Goal: Book appointment/travel/reservation

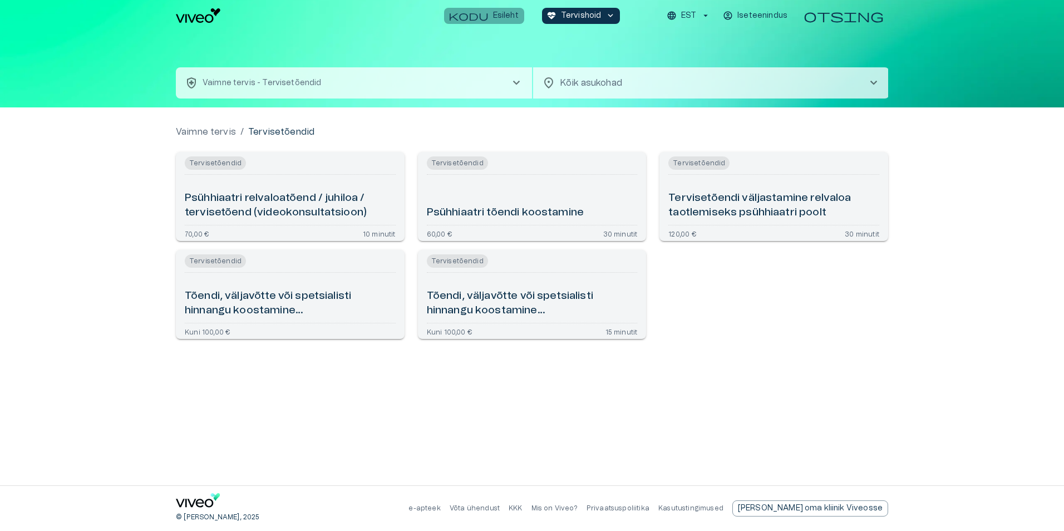
click at [478, 19] on span "kodu" at bounding box center [469, 16] width 40 height 10
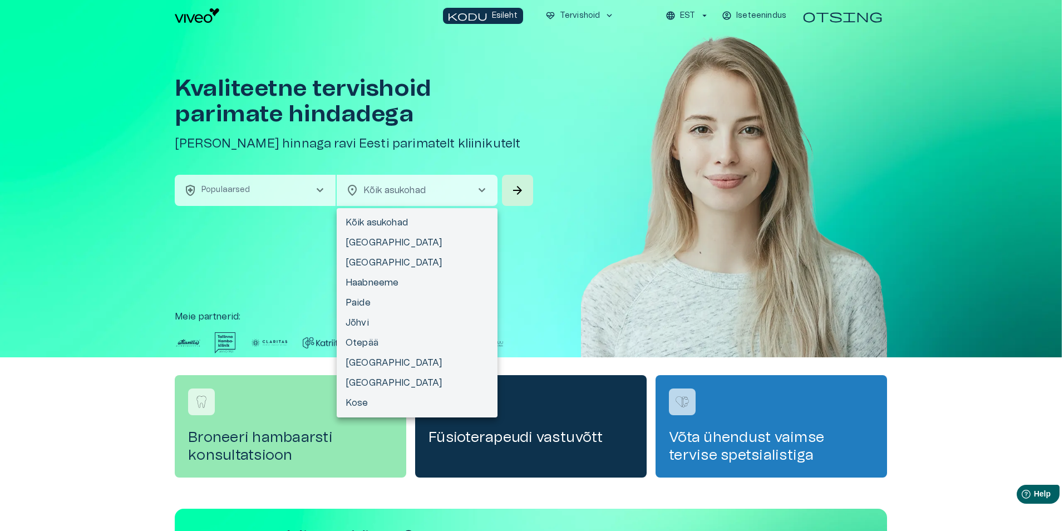
click at [406, 199] on body "Hindame teie privaatsust Kasutame küpsiseid teie sirvimiskogemuse parandamiseks…" at bounding box center [532, 265] width 1064 height 531
click at [369, 244] on li "[GEOGRAPHIC_DATA]" at bounding box center [417, 243] width 161 height 20
type input "**********"
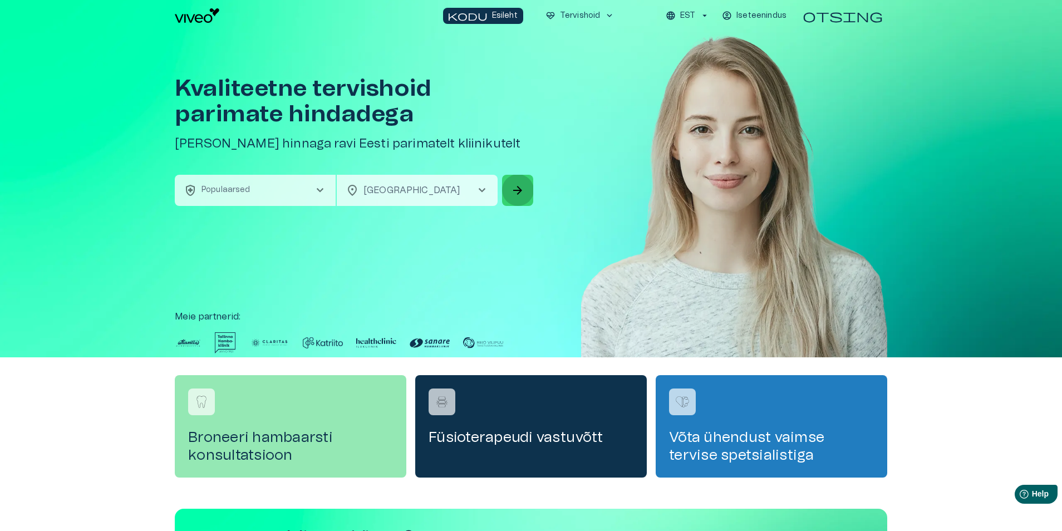
click at [521, 189] on span "arrow_forward" at bounding box center [517, 190] width 13 height 13
click at [317, 190] on span "chevron_right" at bounding box center [319, 190] width 13 height 13
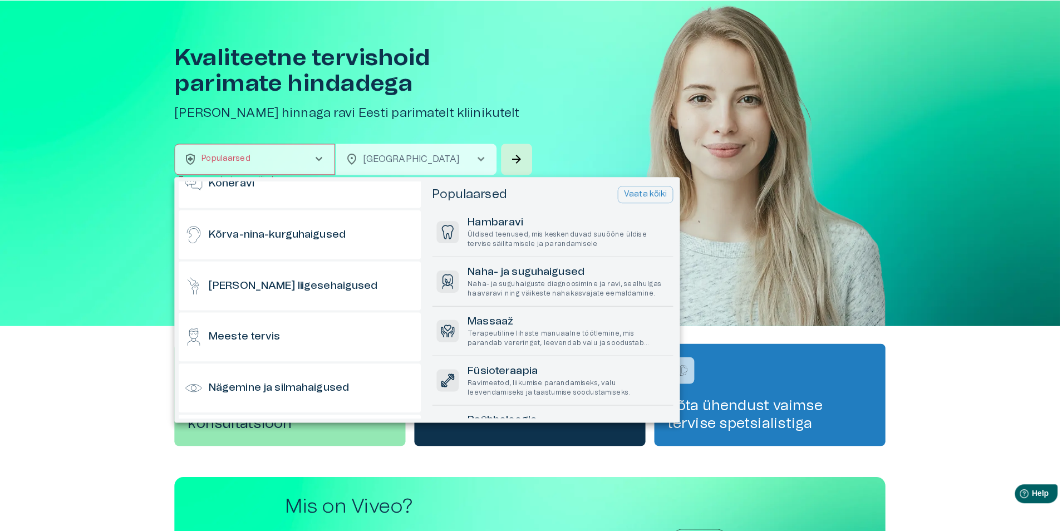
scroll to position [206, 0]
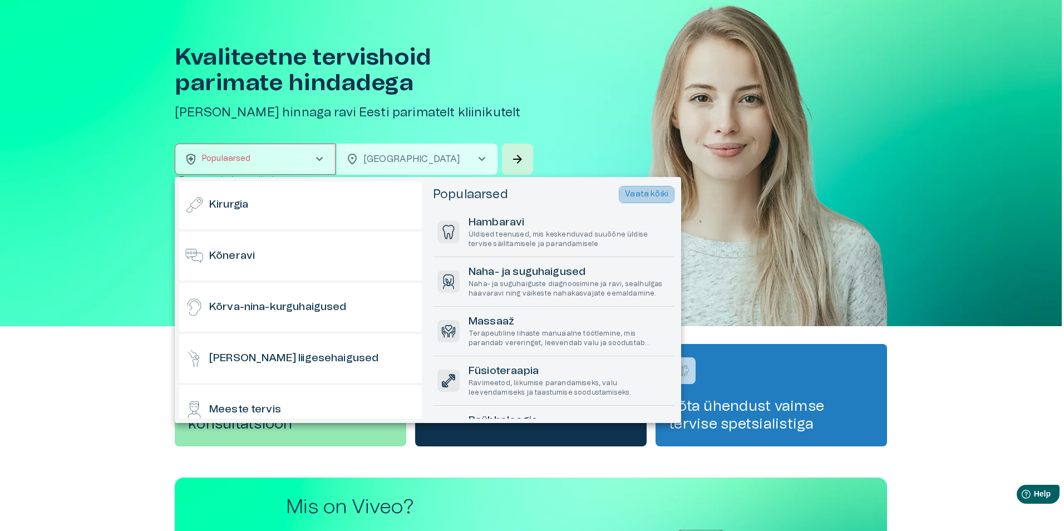
click at [636, 193] on p "Vaata kõiki" at bounding box center [646, 195] width 43 height 12
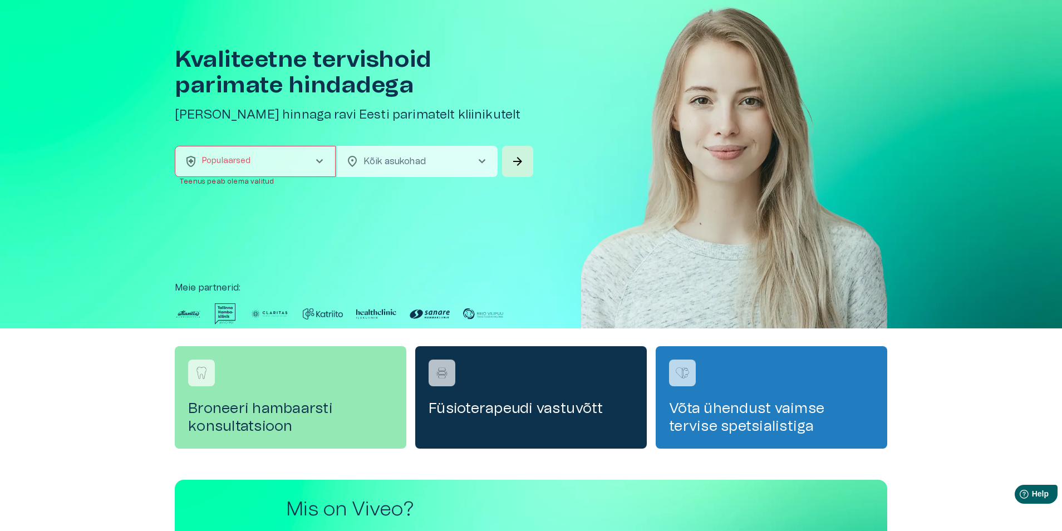
scroll to position [0, 0]
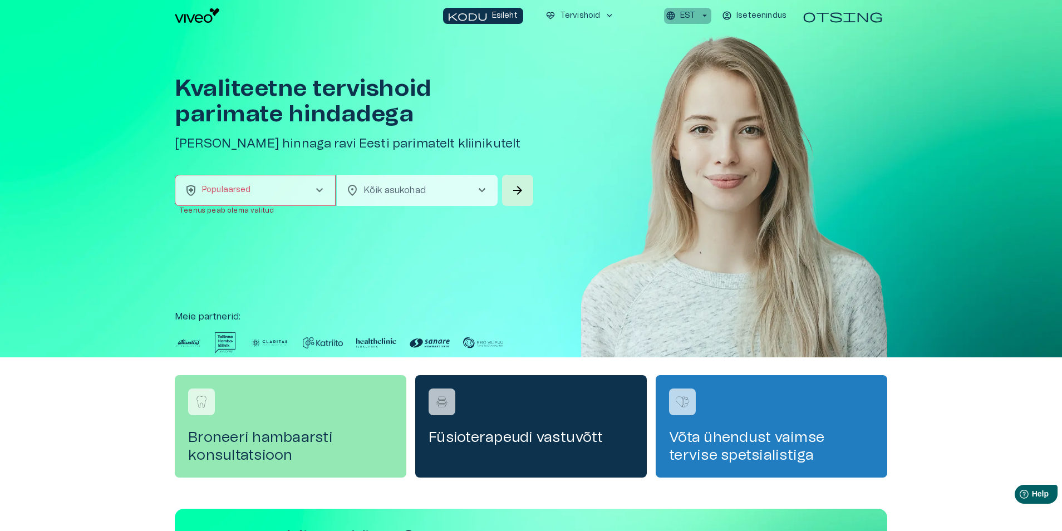
click at [683, 13] on p "EST" at bounding box center [687, 16] width 15 height 12
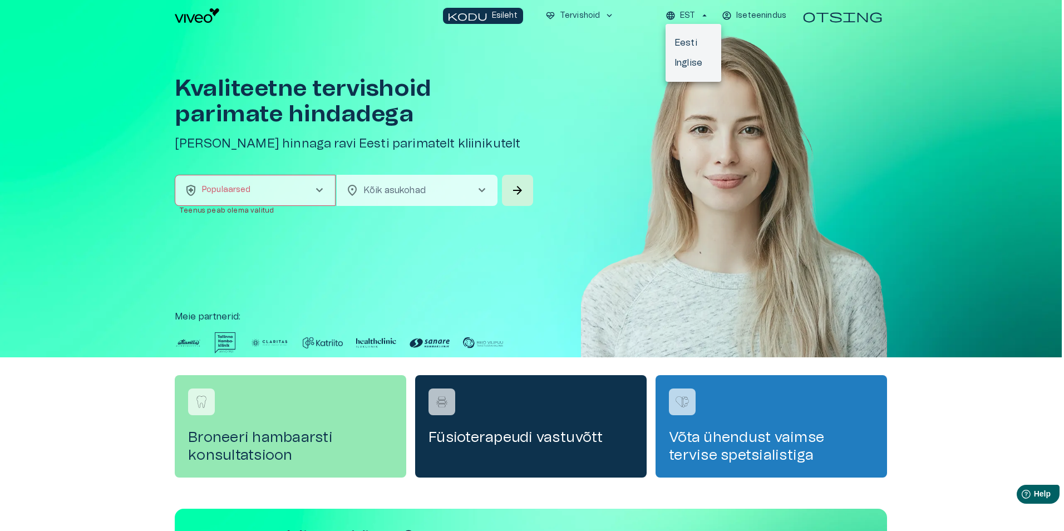
click at [571, 15] on div at bounding box center [532, 265] width 1064 height 531
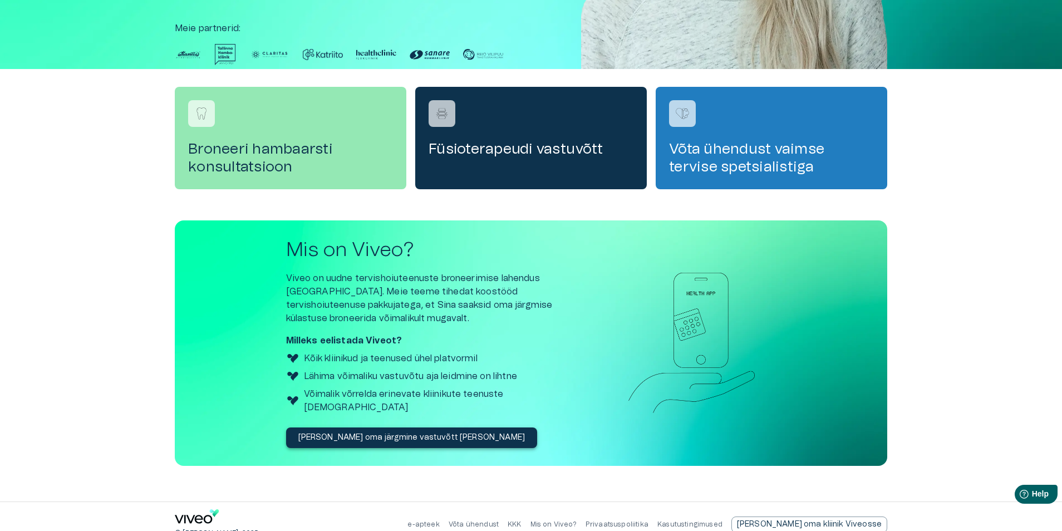
scroll to position [291, 0]
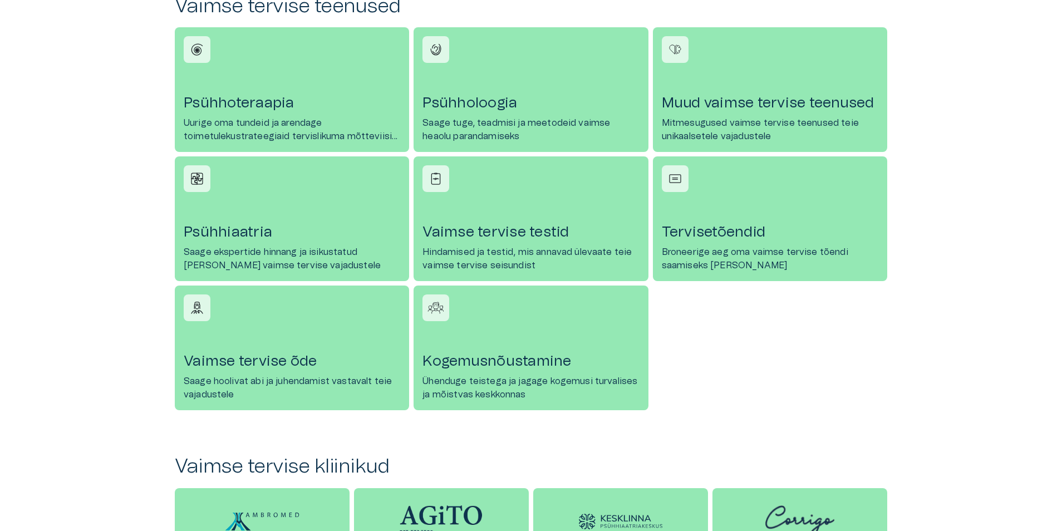
scroll to position [501, 0]
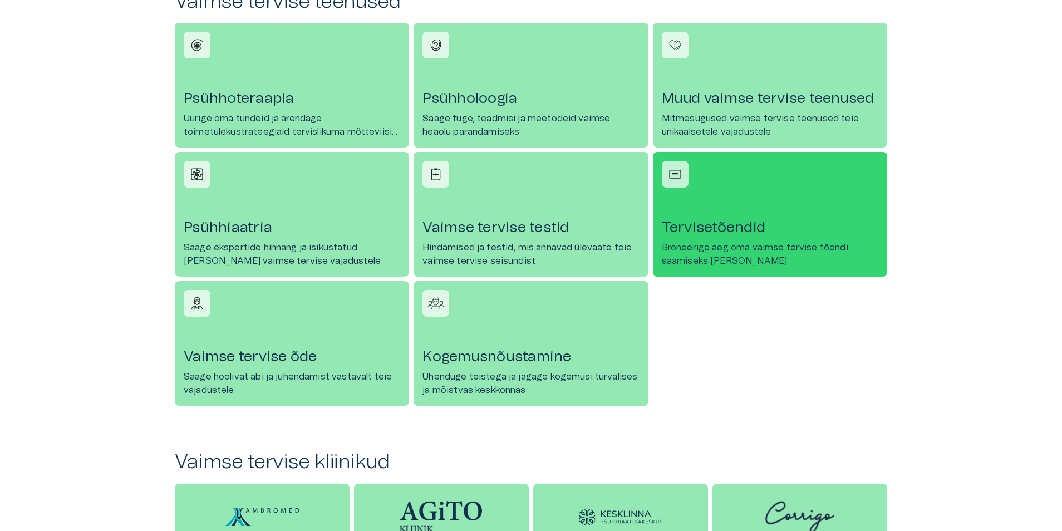
click at [712, 211] on link "Tervisetõendid Broneerige aeg oma vaimse tervise tõendi saamiseks juba täna" at bounding box center [770, 214] width 234 height 125
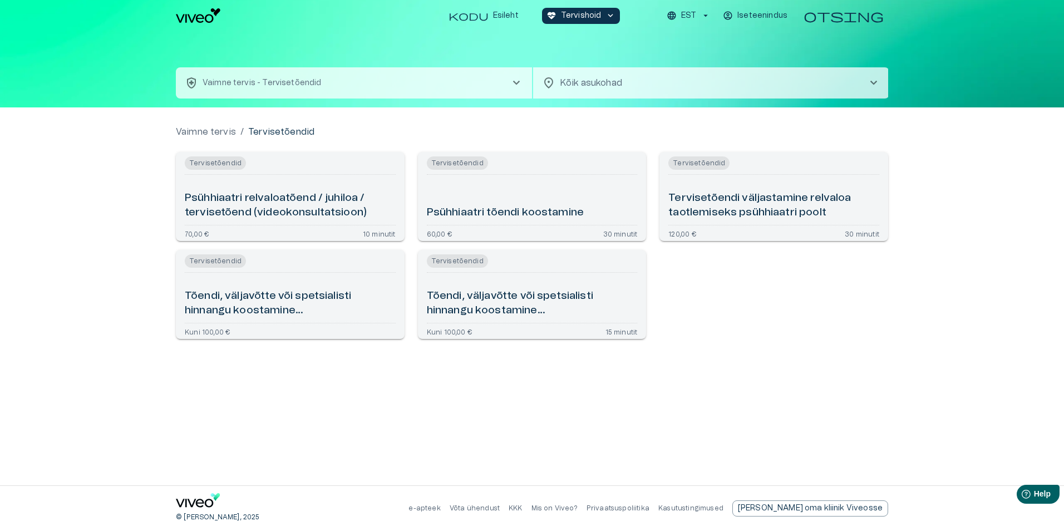
click at [248, 201] on h6 "Psühhiaatri relvaloatõend / juhiloa / tervisetõend (videokonsultatsioon)" at bounding box center [290, 206] width 211 height 30
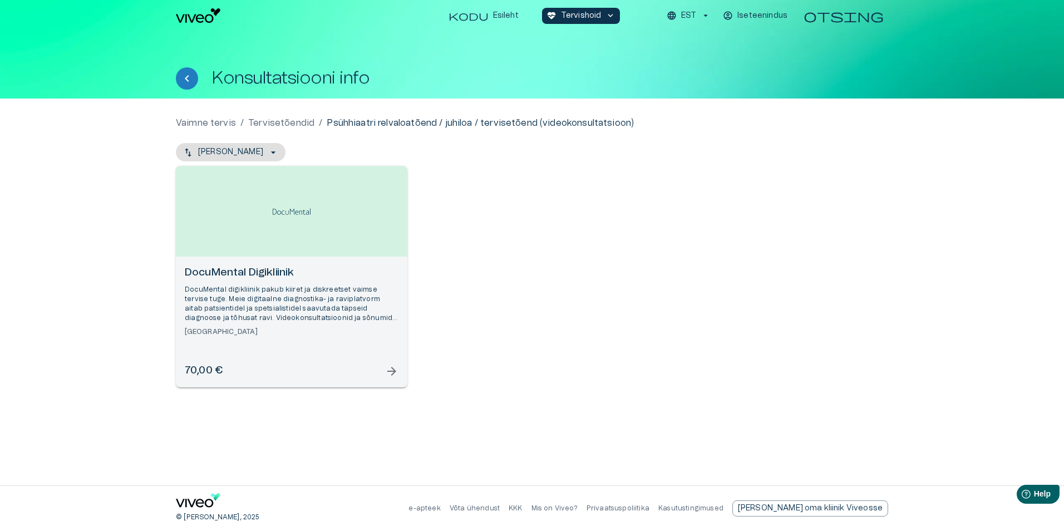
click at [393, 372] on span "arrow_forward" at bounding box center [391, 371] width 13 height 13
